Goal: Feedback & Contribution: Submit feedback/report problem

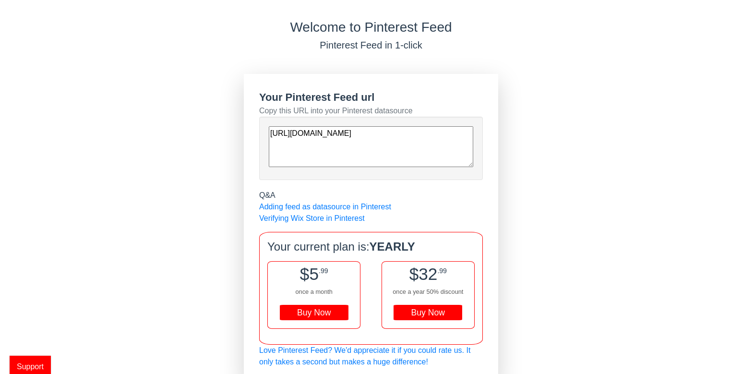
scroll to position [25, 0]
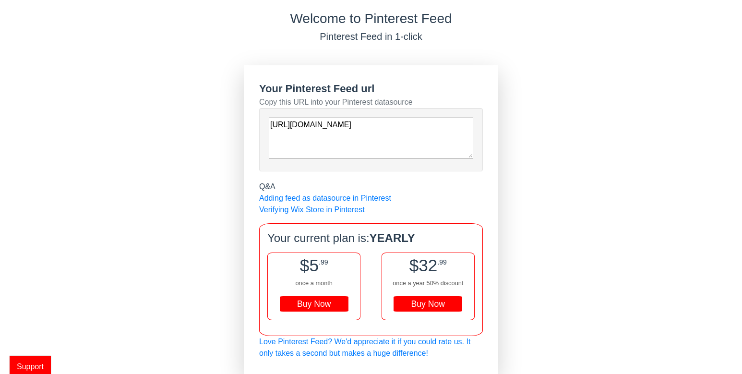
click at [37, 361] on span "Support" at bounding box center [30, 367] width 41 height 22
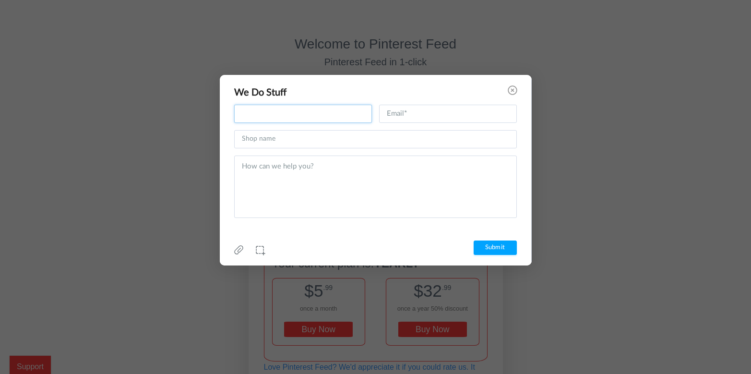
click at [269, 115] on input "text" at bounding box center [303, 114] width 138 height 18
type input "[PERSON_NAME]"
type input "[EMAIL_ADDRESS][DOMAIN_NAME]"
click at [307, 144] on input "text" at bounding box center [375, 139] width 283 height 18
type input "Tianguis Antiques de [PERSON_NAME]"
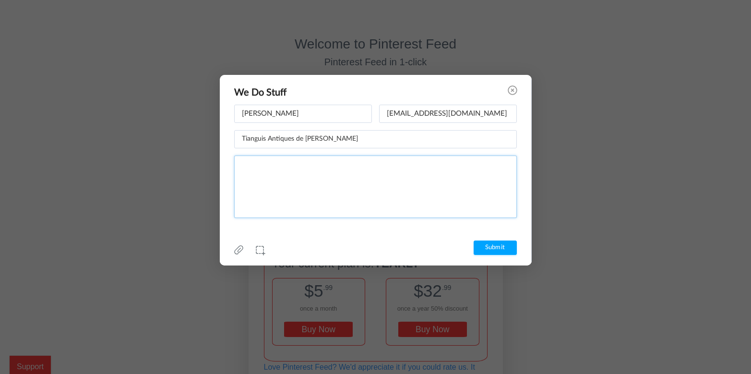
click at [286, 169] on textarea at bounding box center [375, 187] width 283 height 62
type textarea "How do I get a refund? I cannot get your app to work"
click at [503, 252] on input "Submit" at bounding box center [495, 248] width 43 height 14
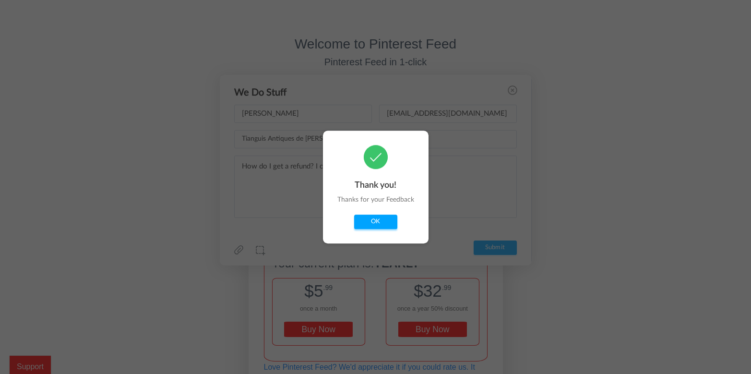
click at [381, 221] on button "OK" at bounding box center [375, 222] width 43 height 14
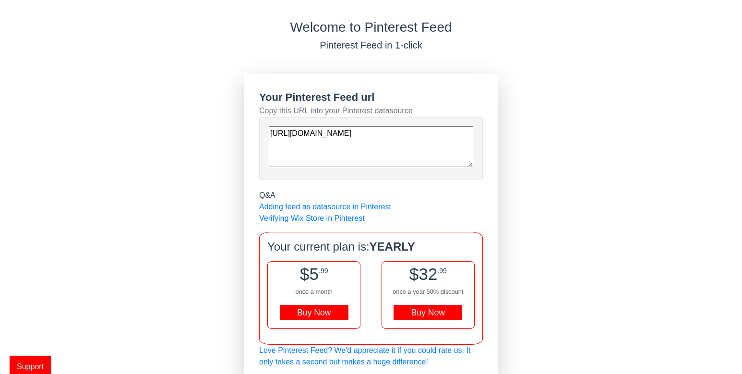
scroll to position [25, 0]
